Goal: Book appointment/travel/reservation

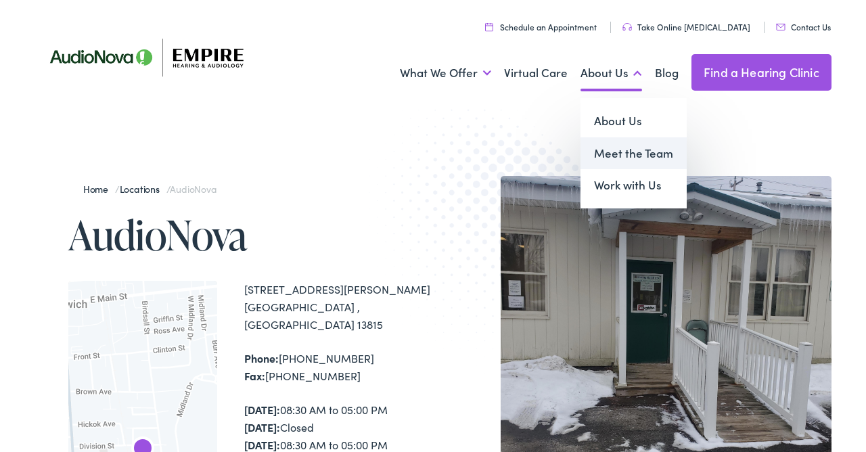
click at [610, 164] on link "Meet the Team" at bounding box center [634, 153] width 106 height 32
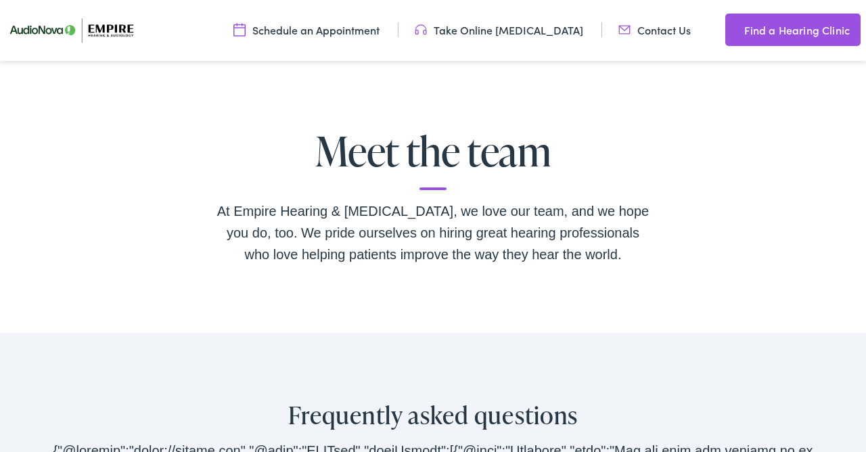
scroll to position [2403, 0]
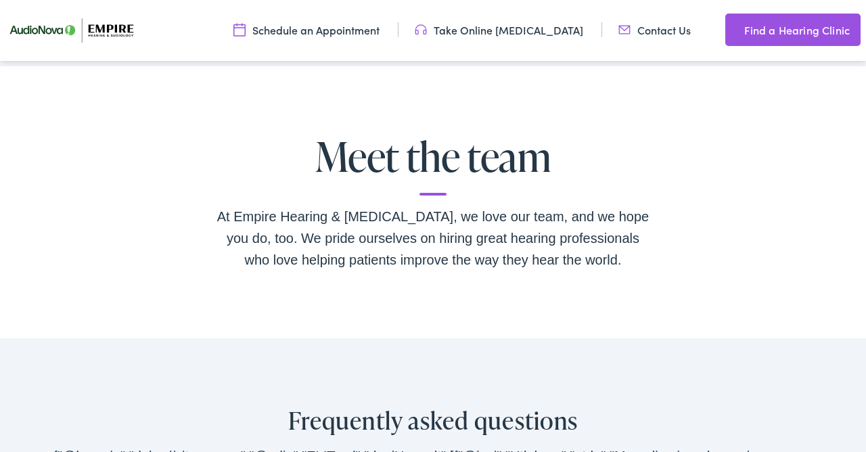
click at [433, 136] on h2 "Meet the team" at bounding box center [433, 165] width 433 height 62
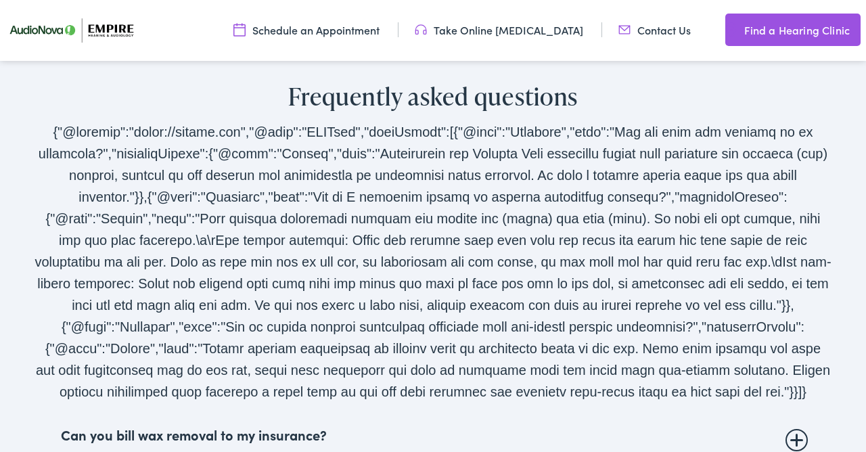
scroll to position [2729, 0]
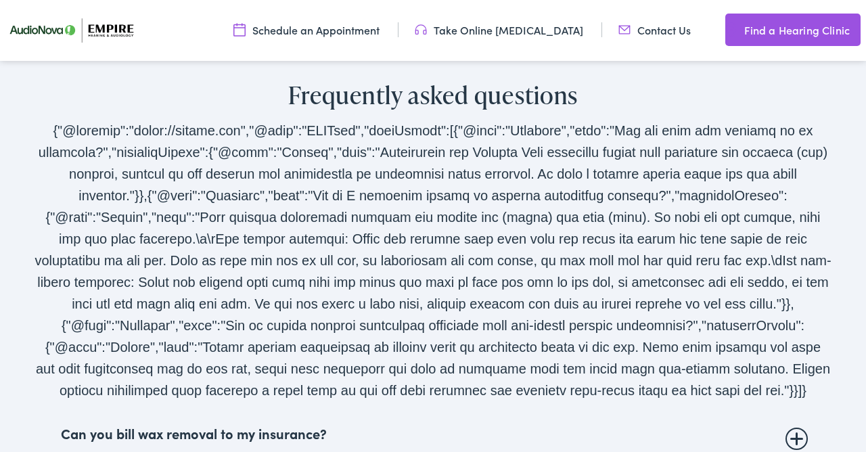
click at [661, 25] on link "Contact Us" at bounding box center [655, 29] width 72 height 15
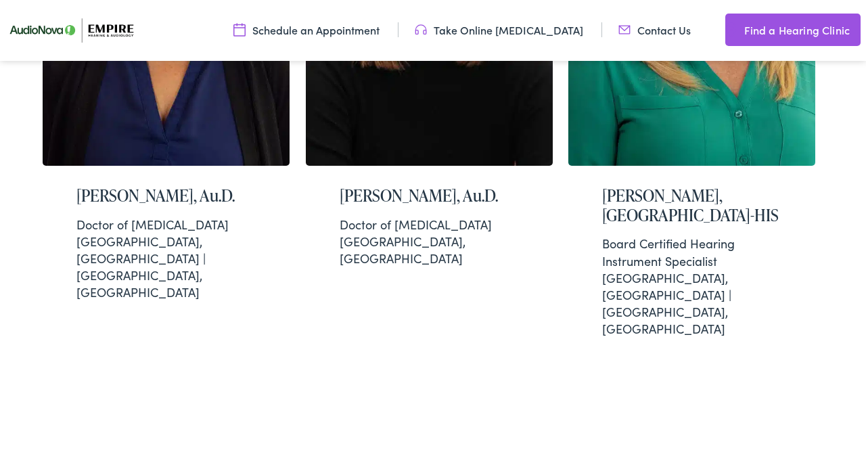
scroll to position [3867, 0]
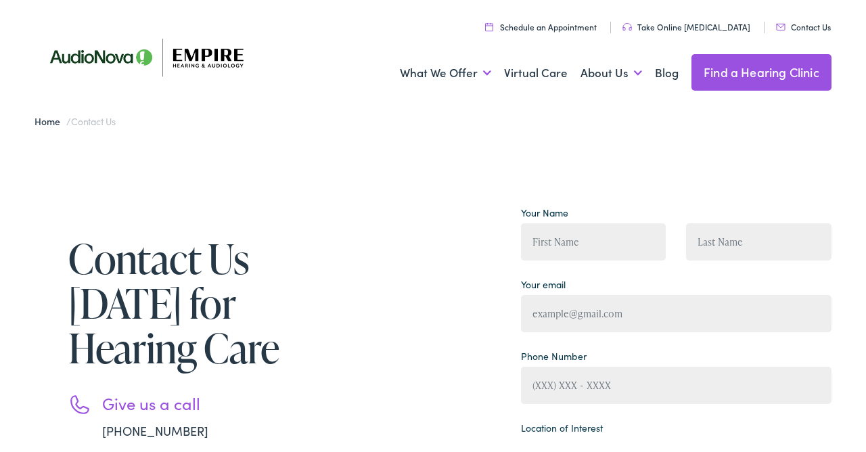
click at [707, 76] on link "Find a Hearing Clinic" at bounding box center [762, 72] width 140 height 37
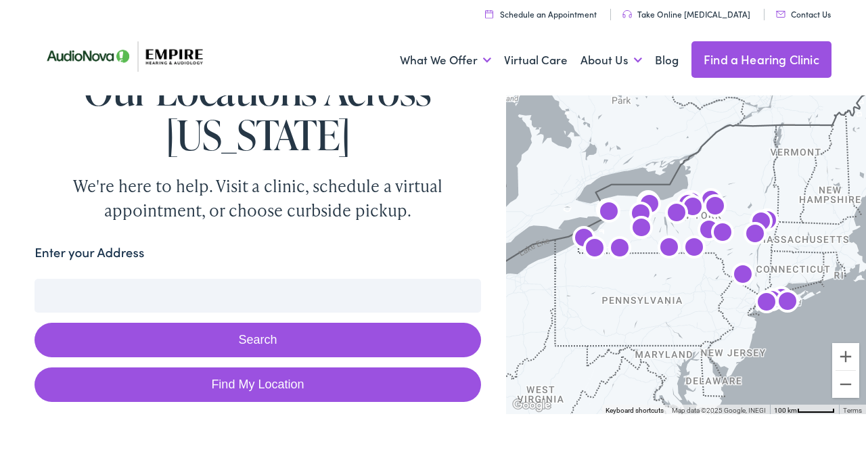
click at [230, 290] on input "Enter your Address" at bounding box center [258, 296] width 446 height 34
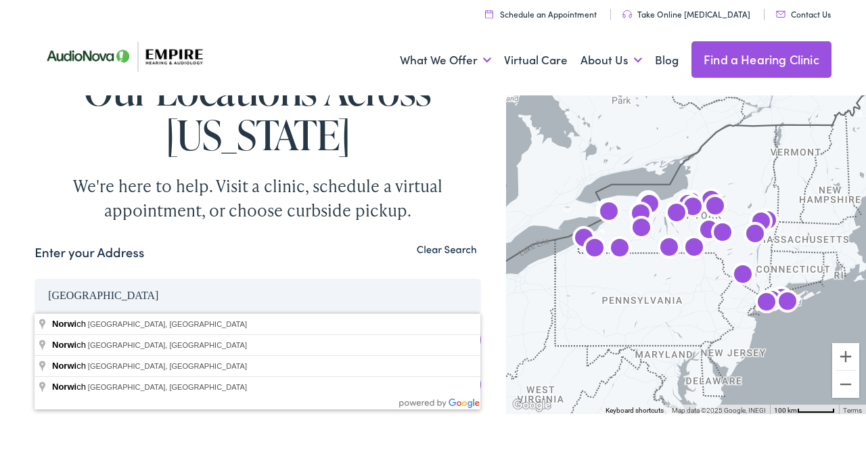
type input "[GEOGRAPHIC_DATA]"
click at [35, 323] on button "Search" at bounding box center [258, 340] width 446 height 35
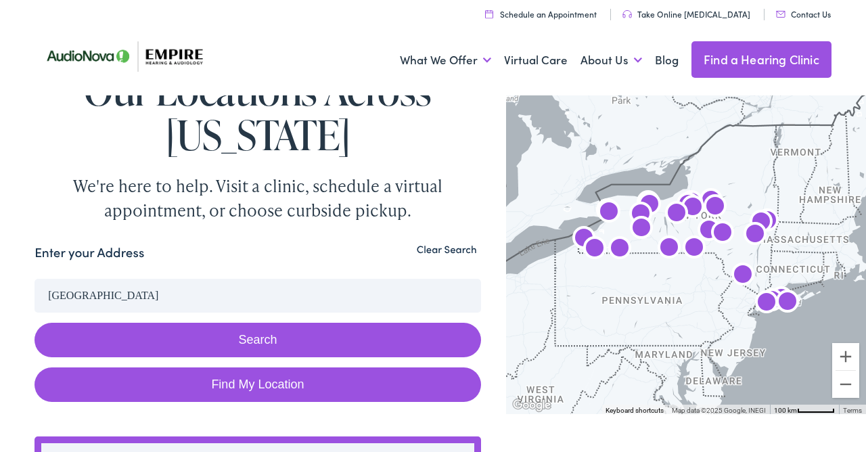
click at [185, 339] on button "Search" at bounding box center [258, 340] width 446 height 35
click at [258, 344] on button "Search" at bounding box center [258, 340] width 446 height 35
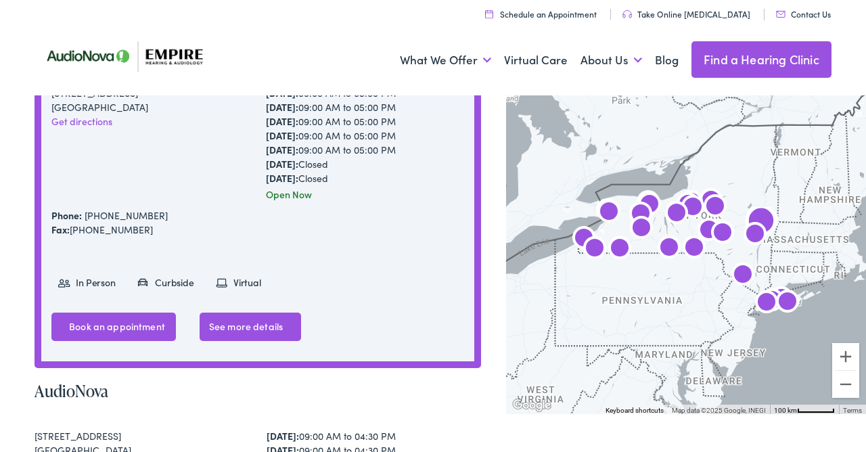
scroll to position [405, 0]
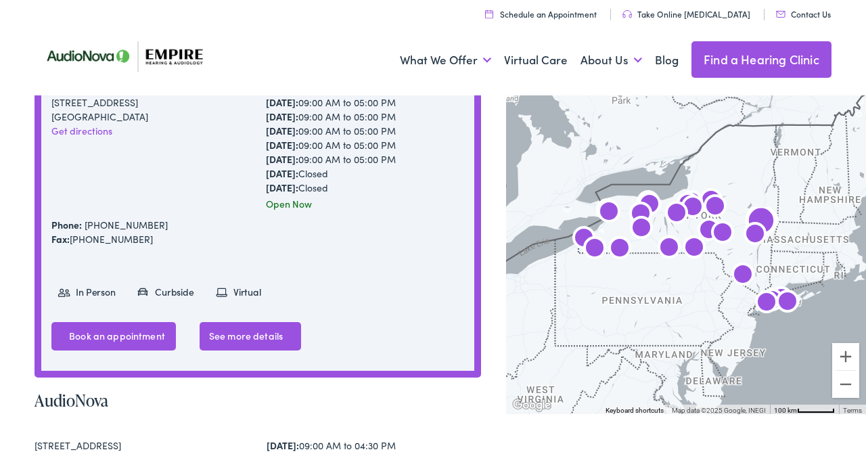
click at [102, 293] on li "In Person" at bounding box center [88, 292] width 74 height 24
click at [89, 338] on link "Book an appointment" at bounding box center [113, 336] width 125 height 28
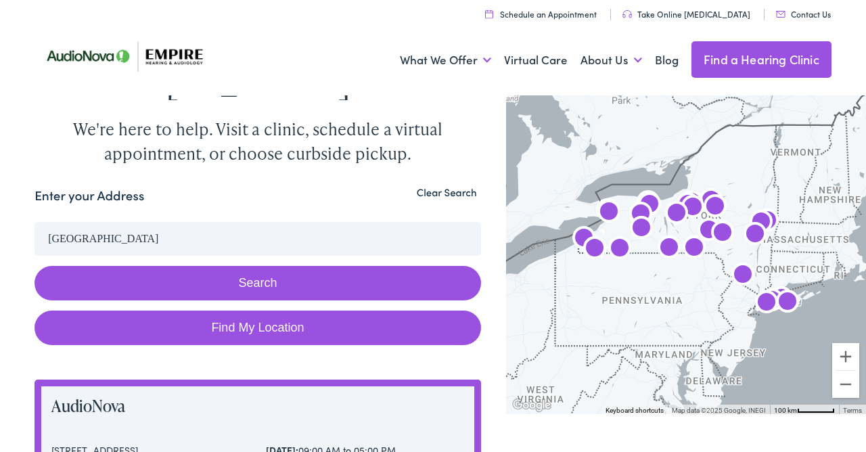
scroll to position [0, 0]
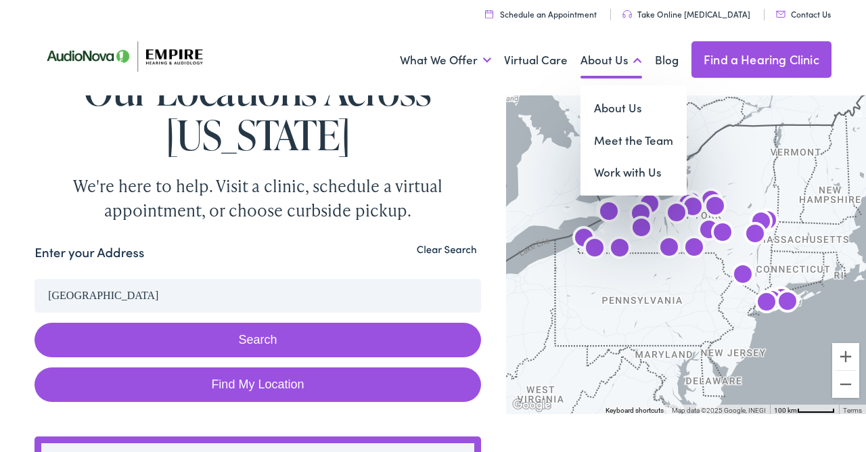
click at [608, 57] on link "About Us" at bounding box center [612, 60] width 62 height 50
click at [632, 137] on link "Meet the Team" at bounding box center [634, 141] width 106 height 32
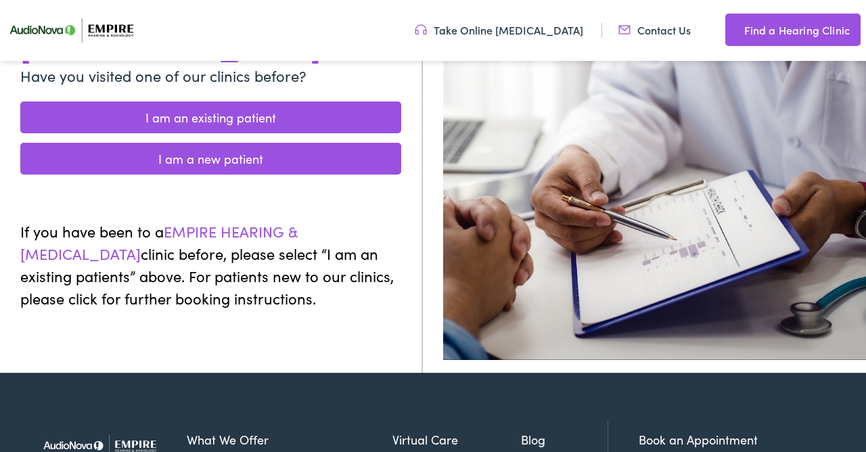
scroll to position [252, 0]
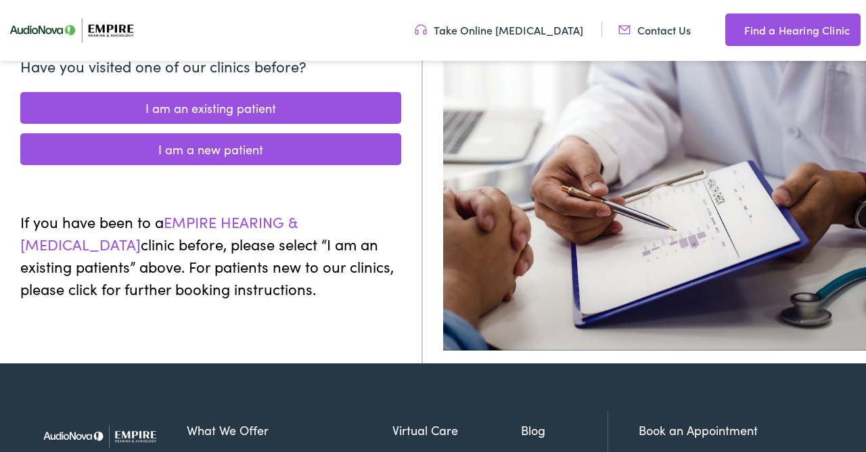
click at [215, 133] on link "I am a new patient" at bounding box center [210, 149] width 381 height 32
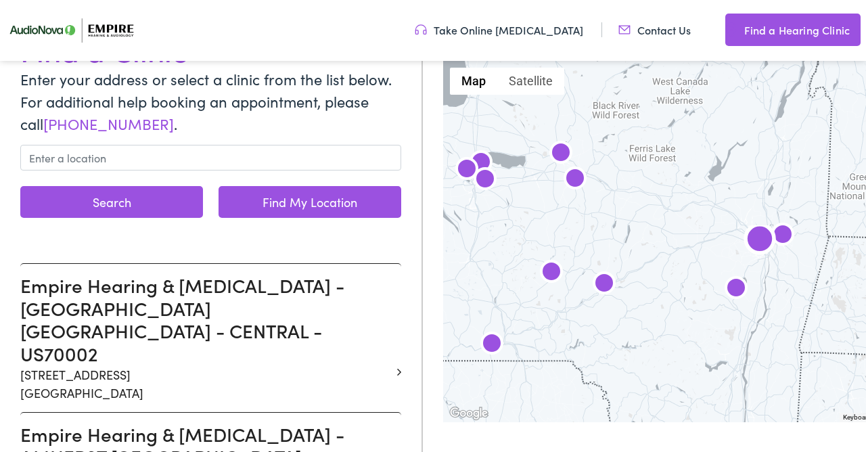
scroll to position [172, 0]
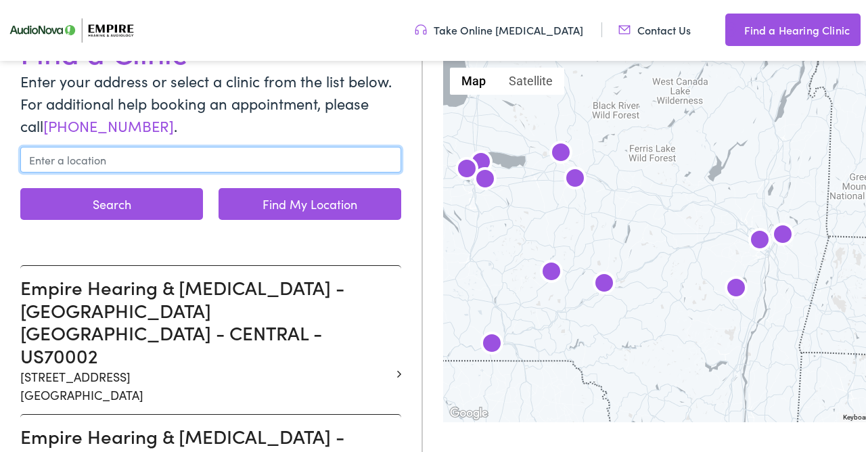
click at [229, 166] on input "text" at bounding box center [210, 160] width 381 height 26
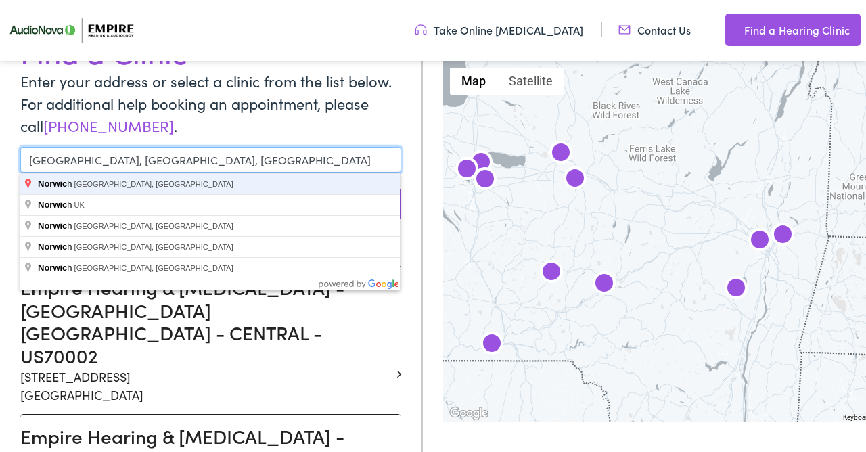
type input "[GEOGRAPHIC_DATA], [GEOGRAPHIC_DATA], [GEOGRAPHIC_DATA]"
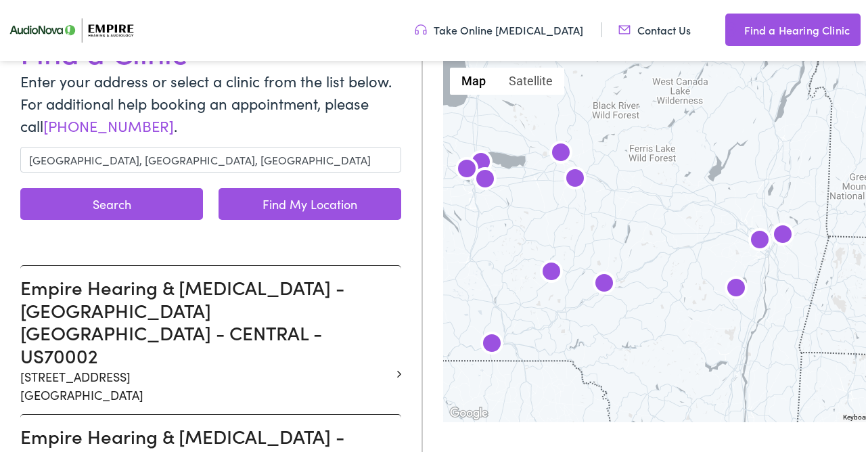
click at [175, 197] on button "Search" at bounding box center [111, 204] width 183 height 32
click at [164, 200] on button "Search" at bounding box center [111, 204] width 183 height 32
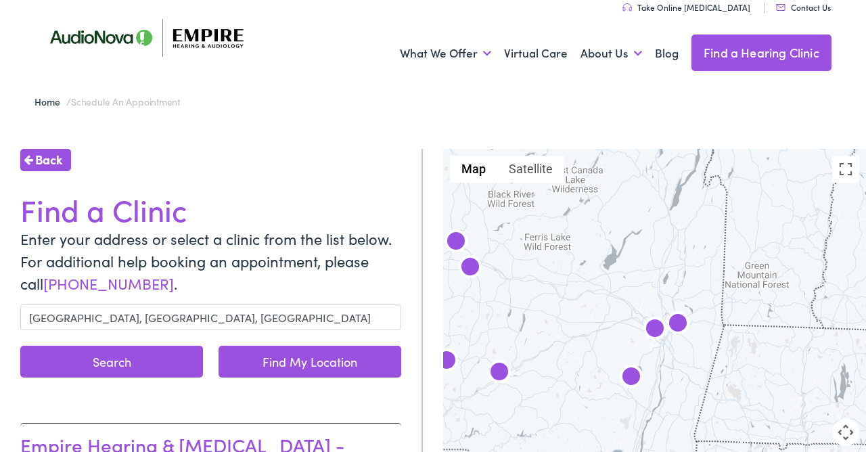
scroll to position [0, 0]
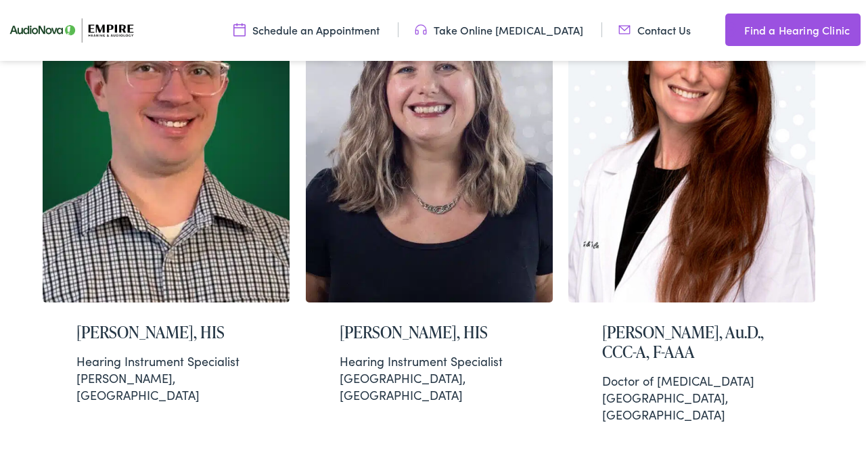
scroll to position [1581, 0]
